Goal: Task Accomplishment & Management: Use online tool/utility

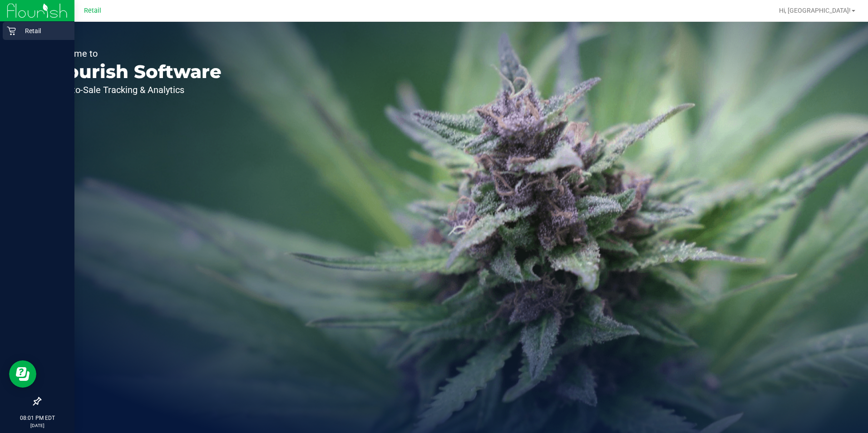
click at [17, 29] on p "Retail" at bounding box center [43, 30] width 54 height 11
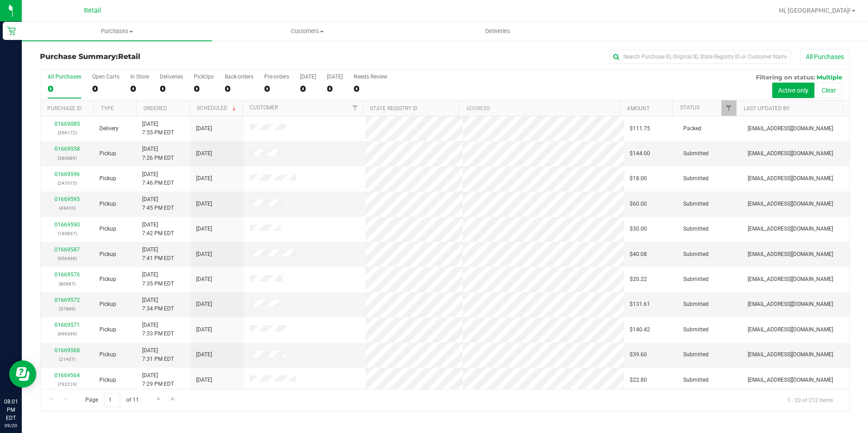
click at [127, 40] on link "Purchases Summary of purchases Fulfillment All purchases" at bounding box center [117, 31] width 190 height 19
click at [128, 35] on span "Purchases" at bounding box center [117, 31] width 190 height 8
click at [127, 33] on span "Purchases" at bounding box center [117, 31] width 190 height 8
click at [109, 57] on span "Summary of purchases" at bounding box center [68, 55] width 93 height 8
click at [653, 60] on input "text" at bounding box center [700, 57] width 182 height 14
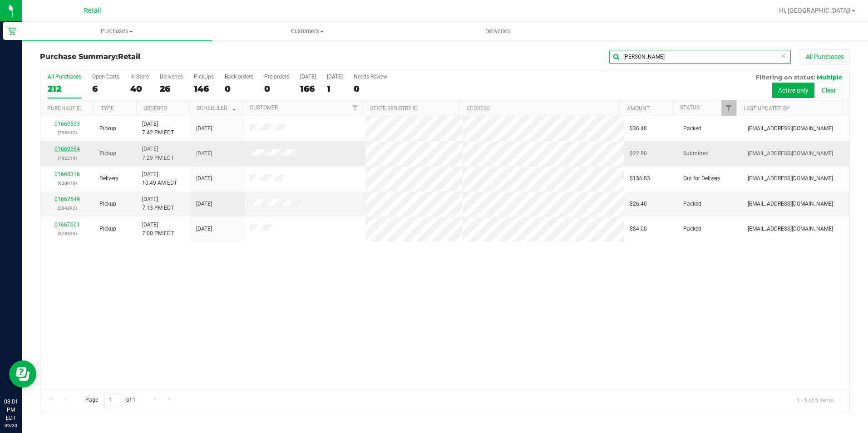
type input "[PERSON_NAME]"
click at [73, 147] on link "01669564" at bounding box center [66, 149] width 25 height 6
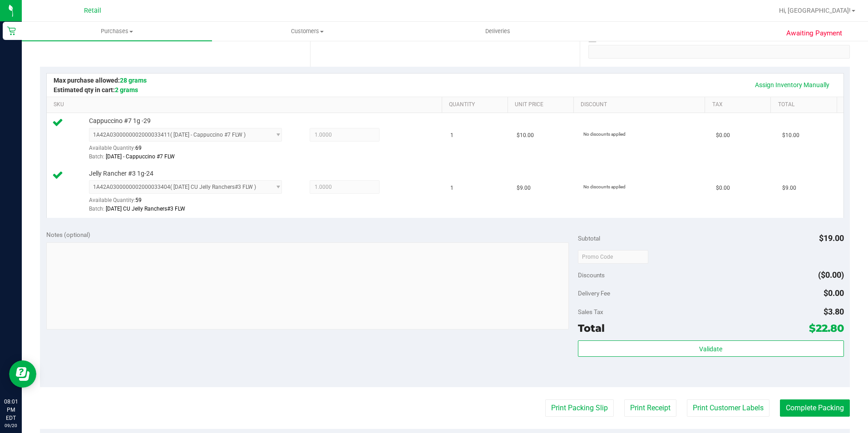
scroll to position [272, 0]
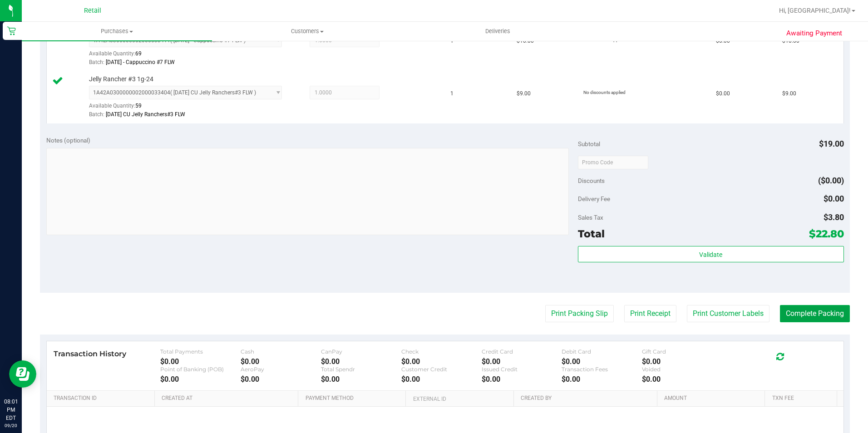
drag, startPoint x: 815, startPoint y: 312, endPoint x: 801, endPoint y: 298, distance: 20.2
click at [815, 312] on button "Complete Packing" at bounding box center [815, 313] width 70 height 17
